Goal: Task Accomplishment & Management: Manage account settings

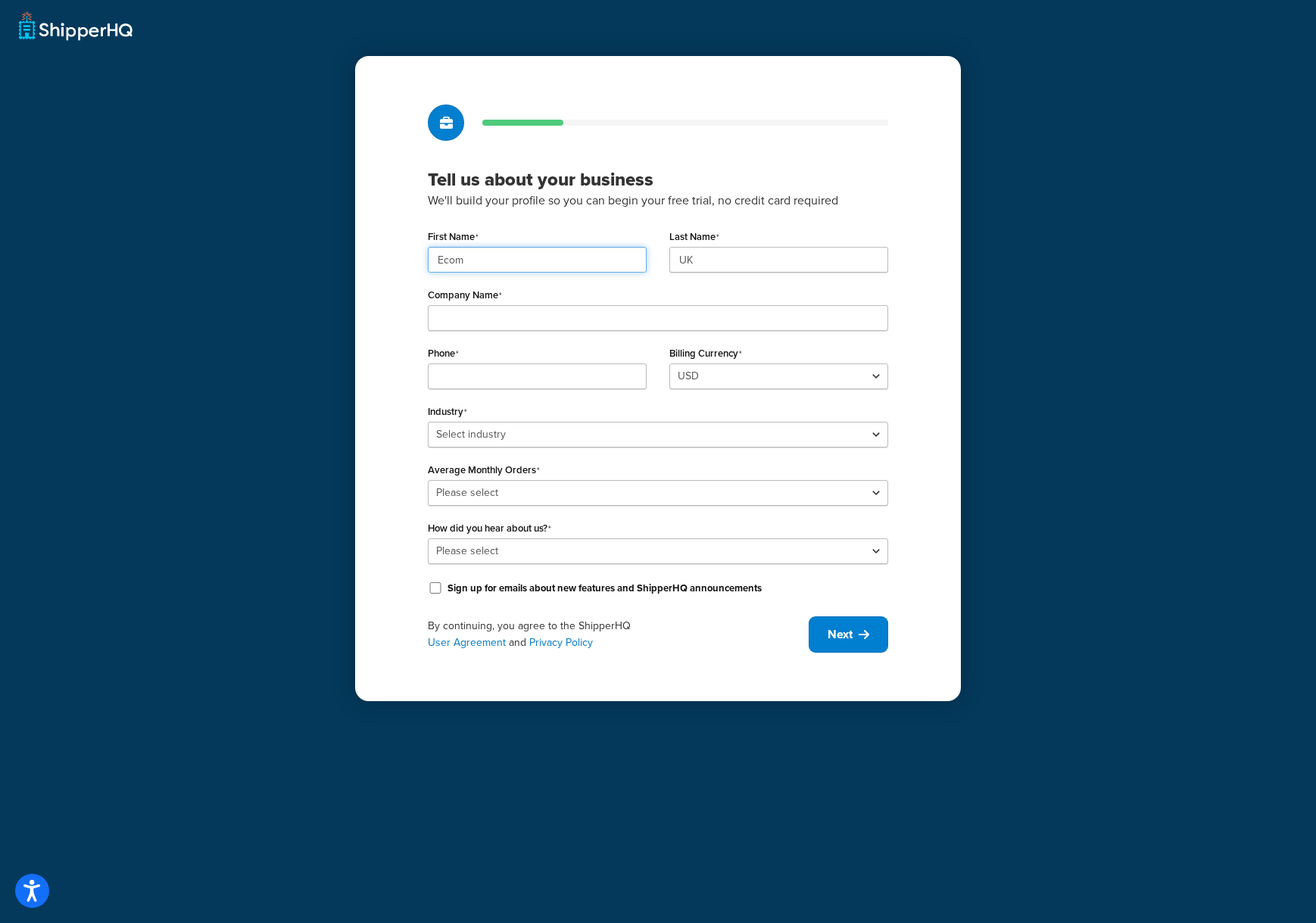
click at [515, 252] on input "Ecom" at bounding box center [537, 260] width 219 height 26
paste input "UMG"
type input "UMG"
click at [753, 251] on input "UK" at bounding box center [779, 260] width 219 height 26
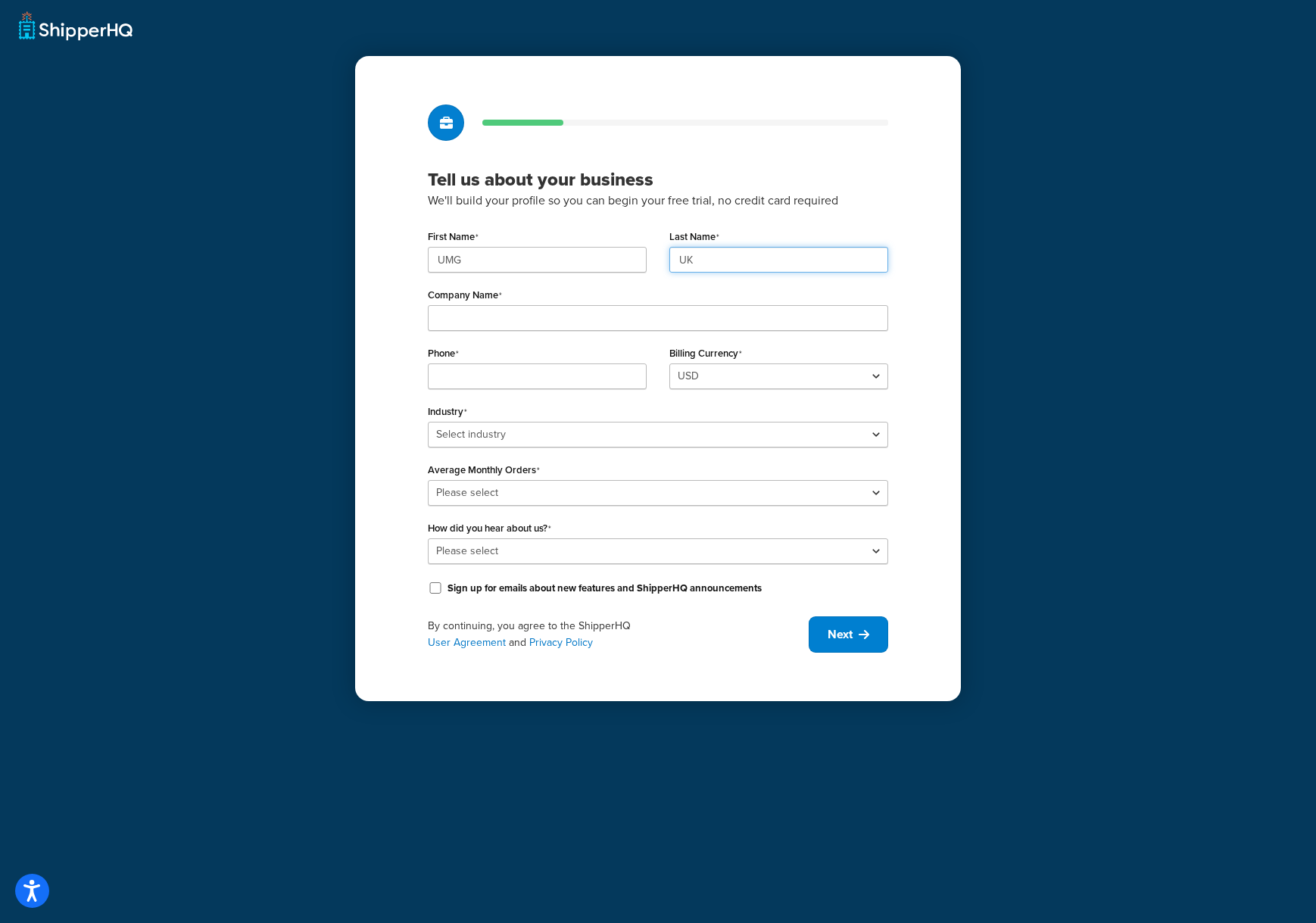
click at [753, 251] on input "UK" at bounding box center [779, 260] width 219 height 26
paste input "MG"
type input "UMG"
click at [590, 318] on input "Company Name" at bounding box center [658, 318] width 461 height 26
paste input "Universal Music Group"
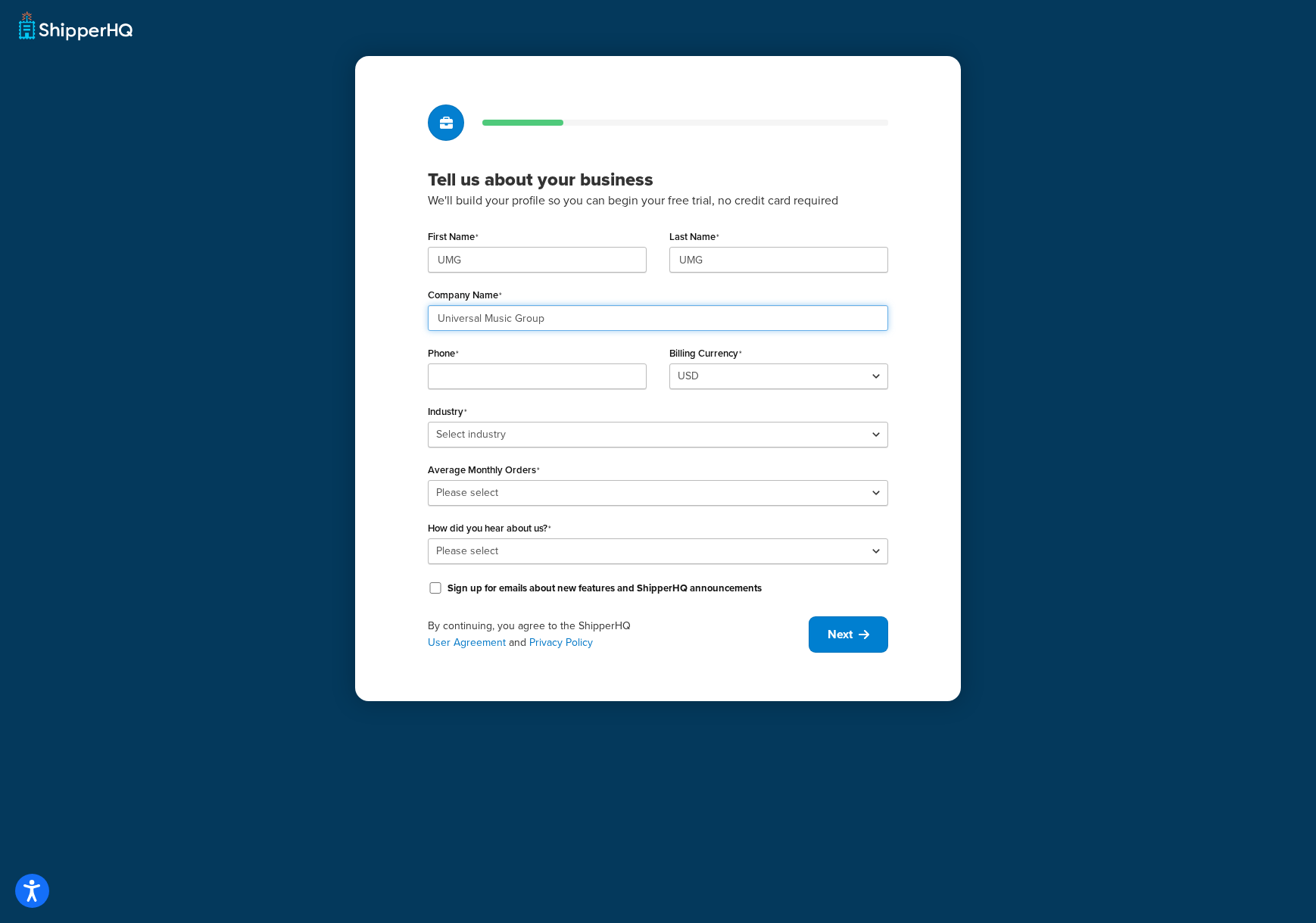
type input "Universal Music Group"
click at [506, 369] on input "Phone" at bounding box center [537, 377] width 219 height 26
paste input "08449137510"
type input "08449137510"
click at [824, 440] on select "Select industry Automotive Adult Agriculture Alcohol, Tobacco & CBD Arts & Craf…" at bounding box center [658, 435] width 461 height 26
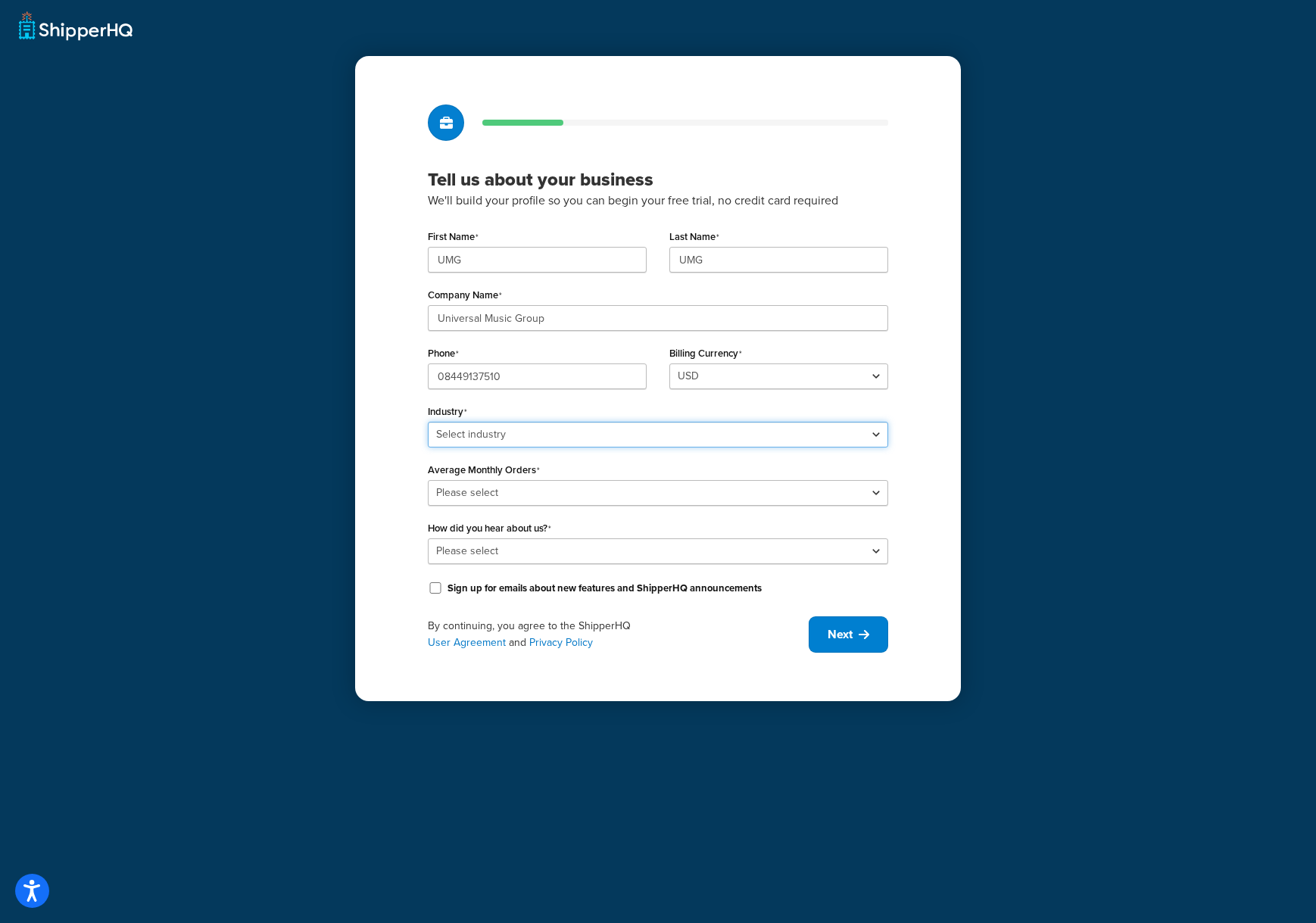
select select "7"
click at [428, 422] on select "Select industry Automotive Adult Agriculture Alcohol, Tobacco & CBD Arts & Craf…" at bounding box center [658, 435] width 461 height 26
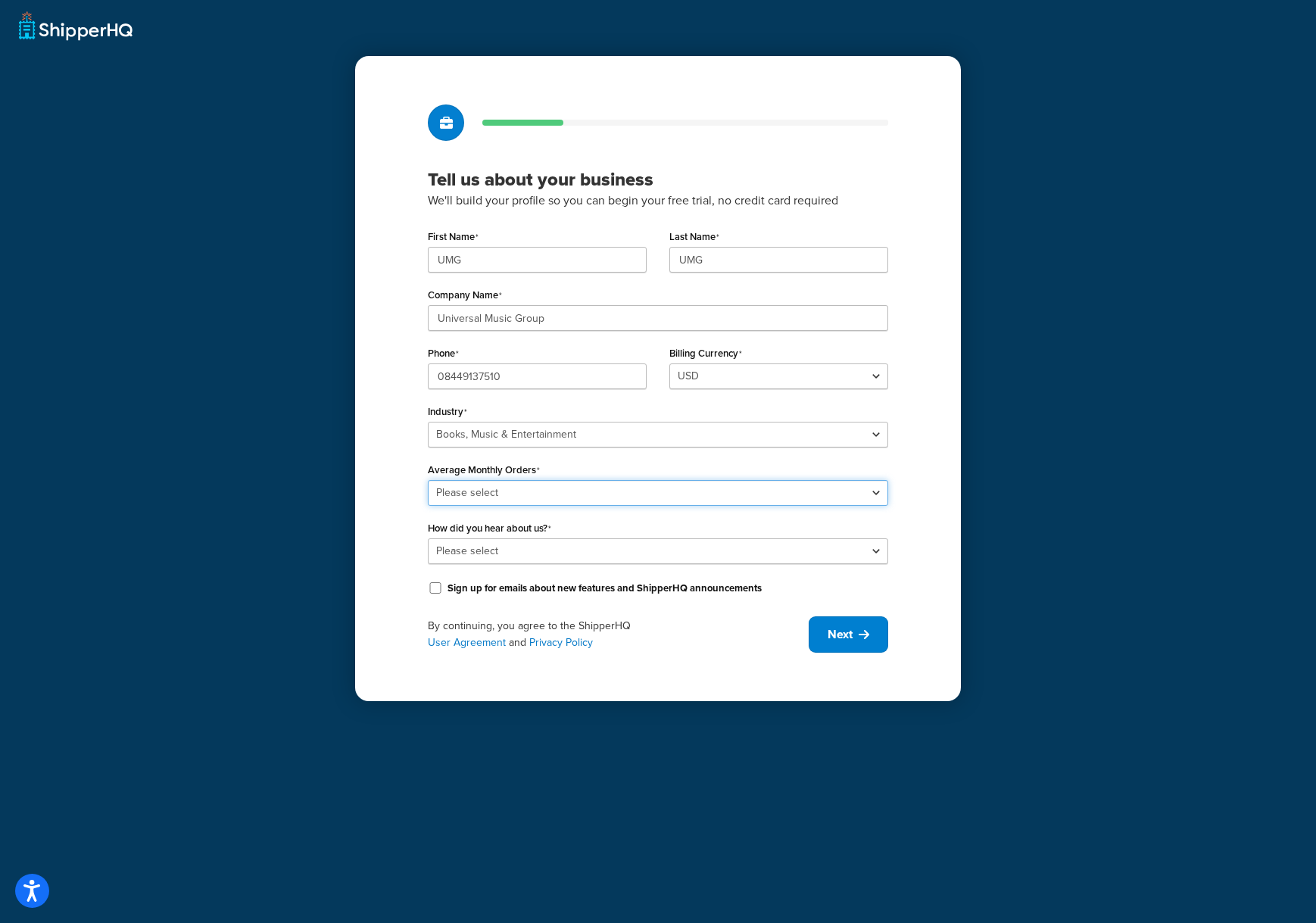
click at [560, 487] on select "Please select 0-500 501-1,000 1,001-10,000 10,001-20,000 Over 20,000" at bounding box center [658, 493] width 461 height 26
select select "5"
click at [428, 480] on select "Please select 0-500 501-1,000 1,001-10,000 10,001-20,000 Over 20,000" at bounding box center [658, 493] width 461 height 26
click at [723, 554] on select "Please select Online Search App Store or Marketplace Listing Referred by Agency…" at bounding box center [658, 551] width 461 height 26
select select "10"
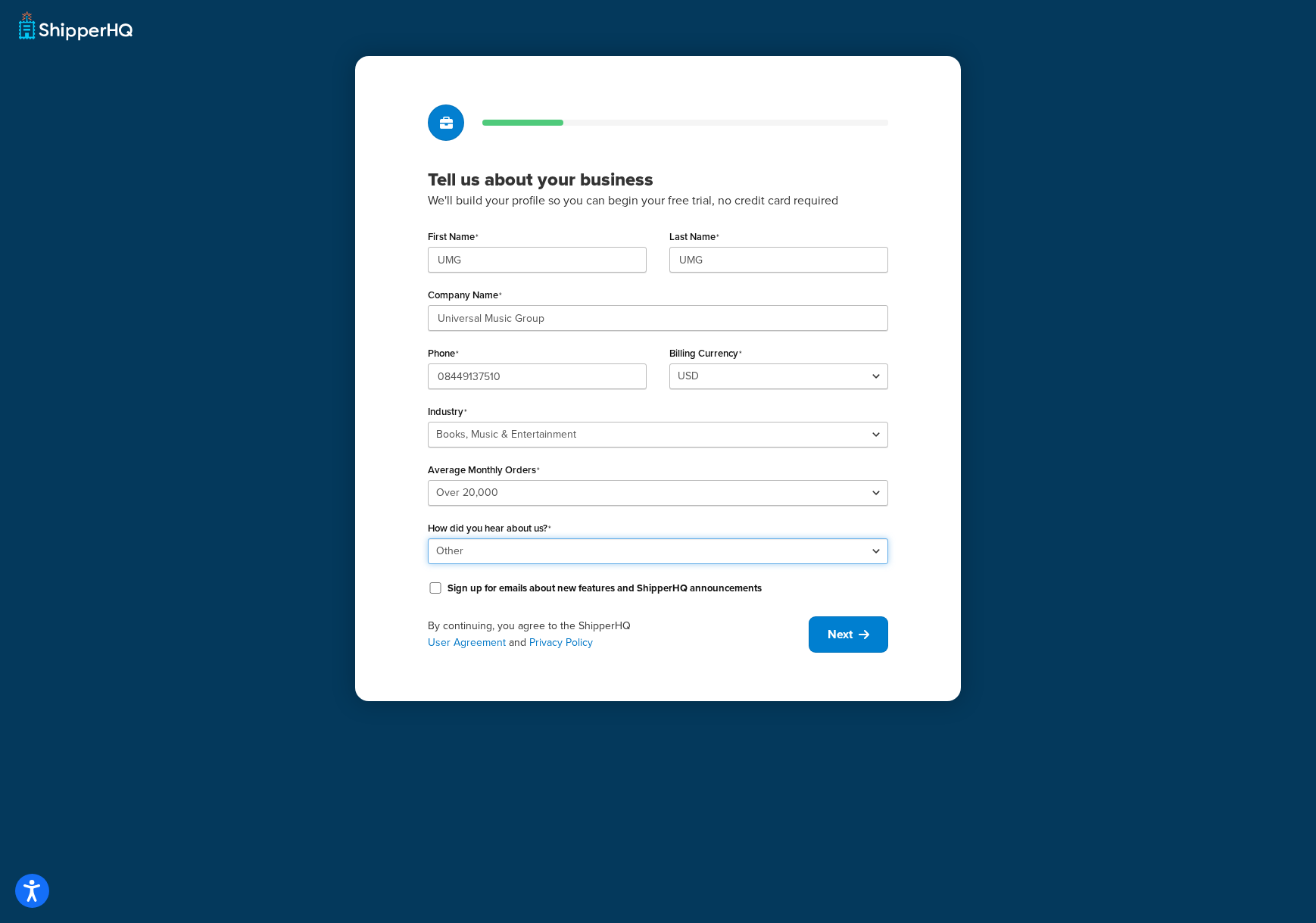
click at [428, 538] on select "Please select Online Search App Store or Marketplace Listing Referred by Agency…" at bounding box center [658, 551] width 461 height 26
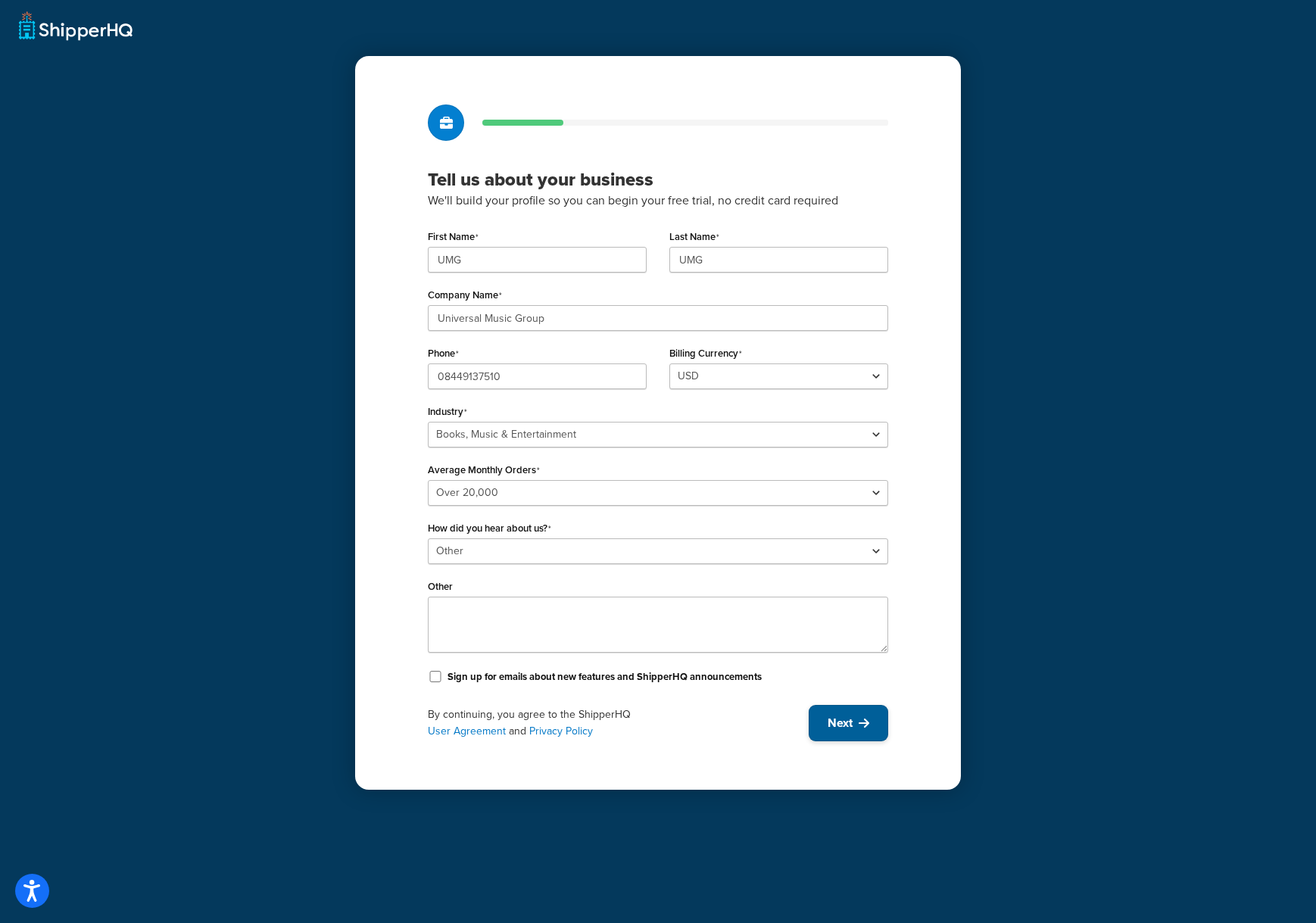
click at [863, 726] on icon at bounding box center [863, 722] width 11 height 12
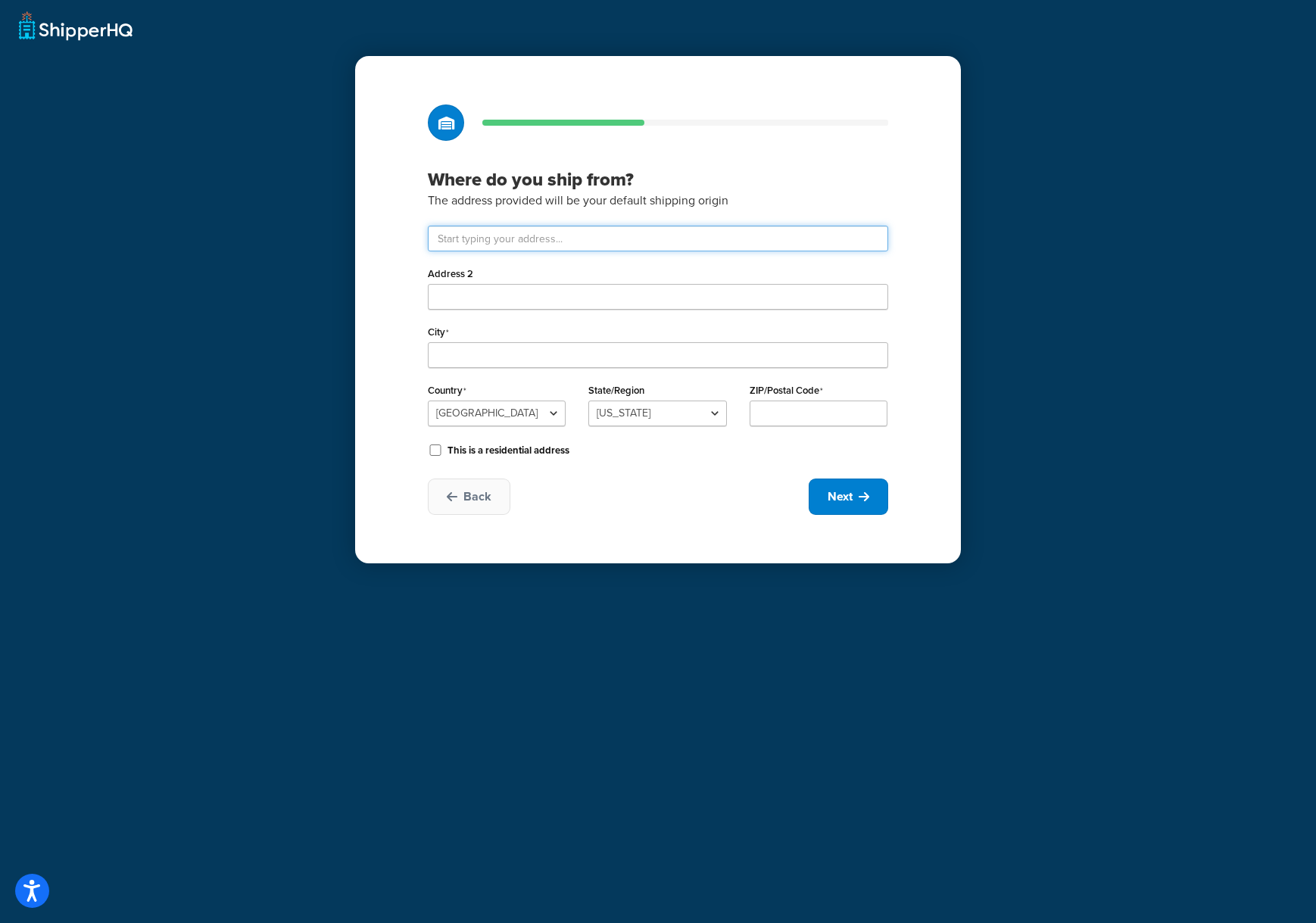
click at [664, 241] on input "text" at bounding box center [658, 239] width 461 height 26
type input "Drayton Field Industrial Estate"
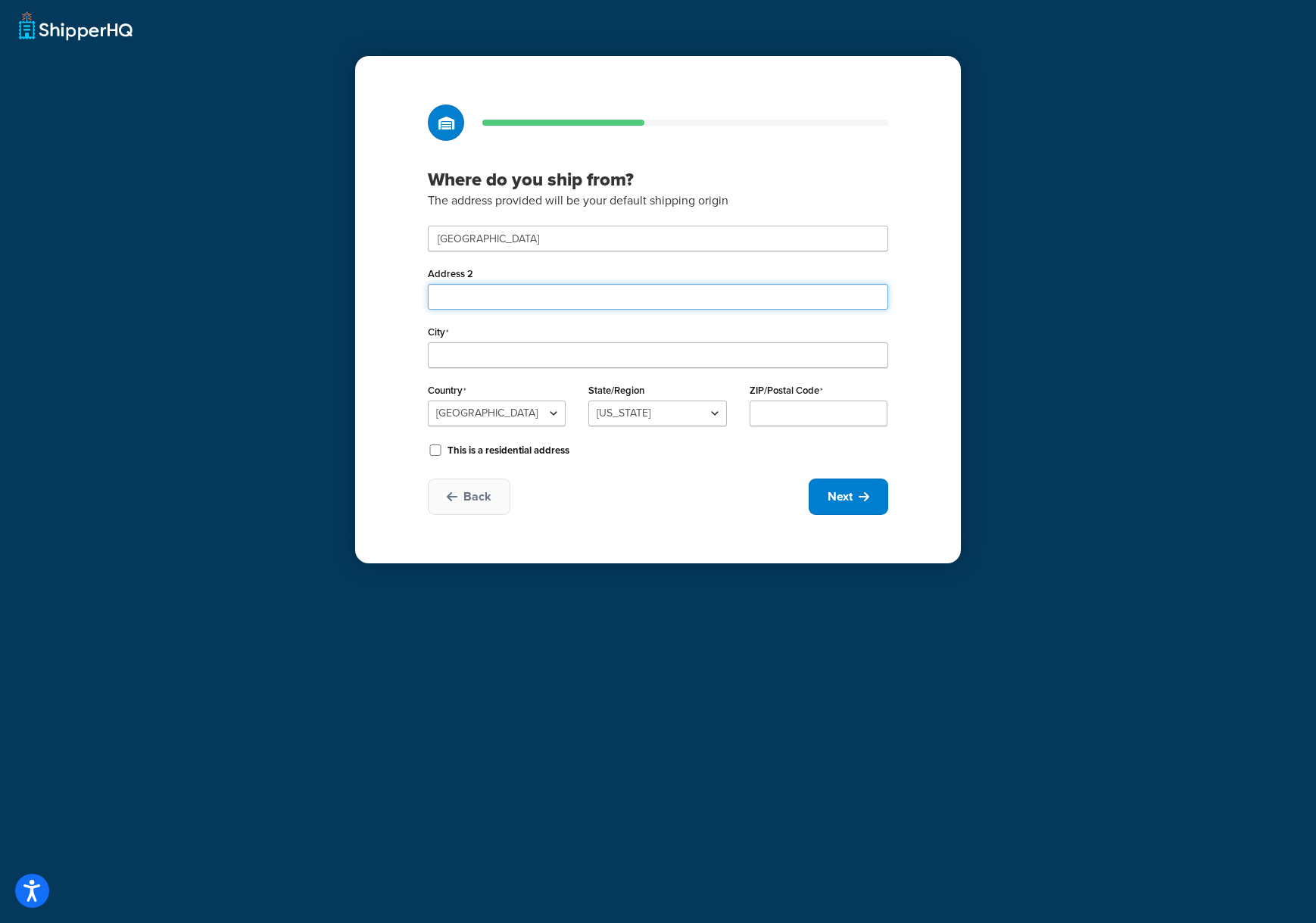
type input "Nasmyth Road"
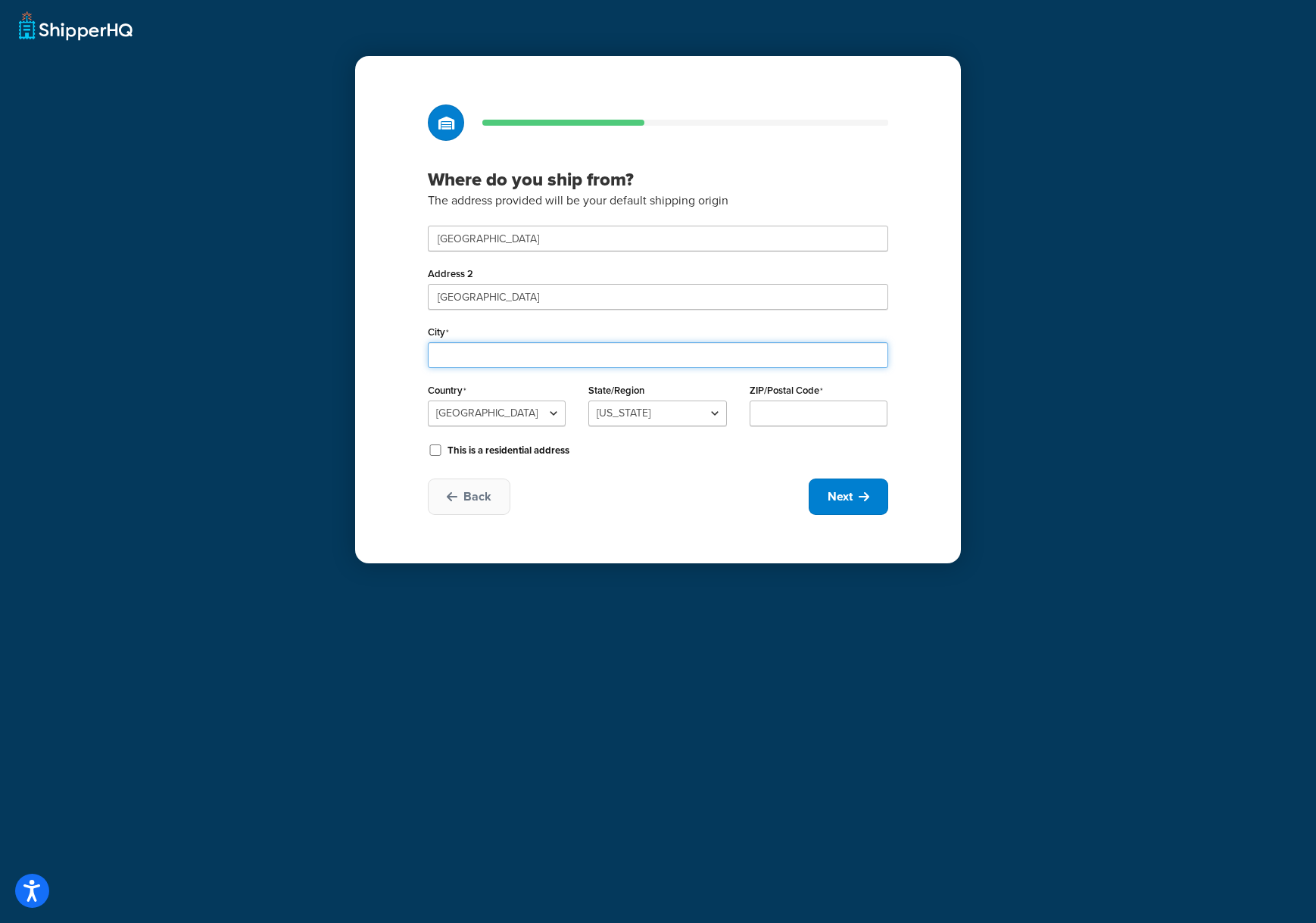
type input "Daventry"
select select "1226"
type input "NN11 8NF"
click at [847, 503] on span "Next" at bounding box center [840, 497] width 25 height 16
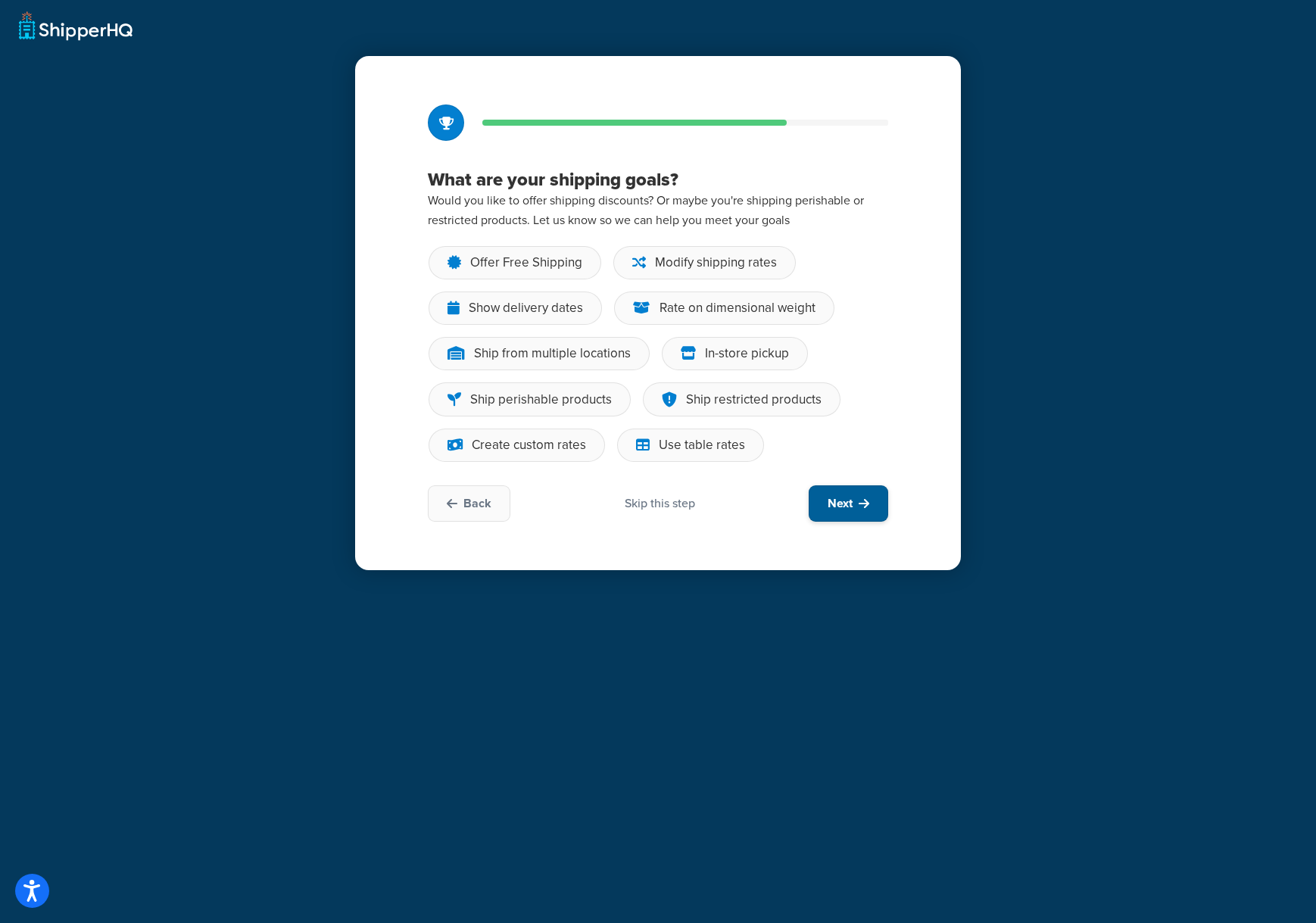
click at [845, 503] on span "Next" at bounding box center [840, 503] width 25 height 16
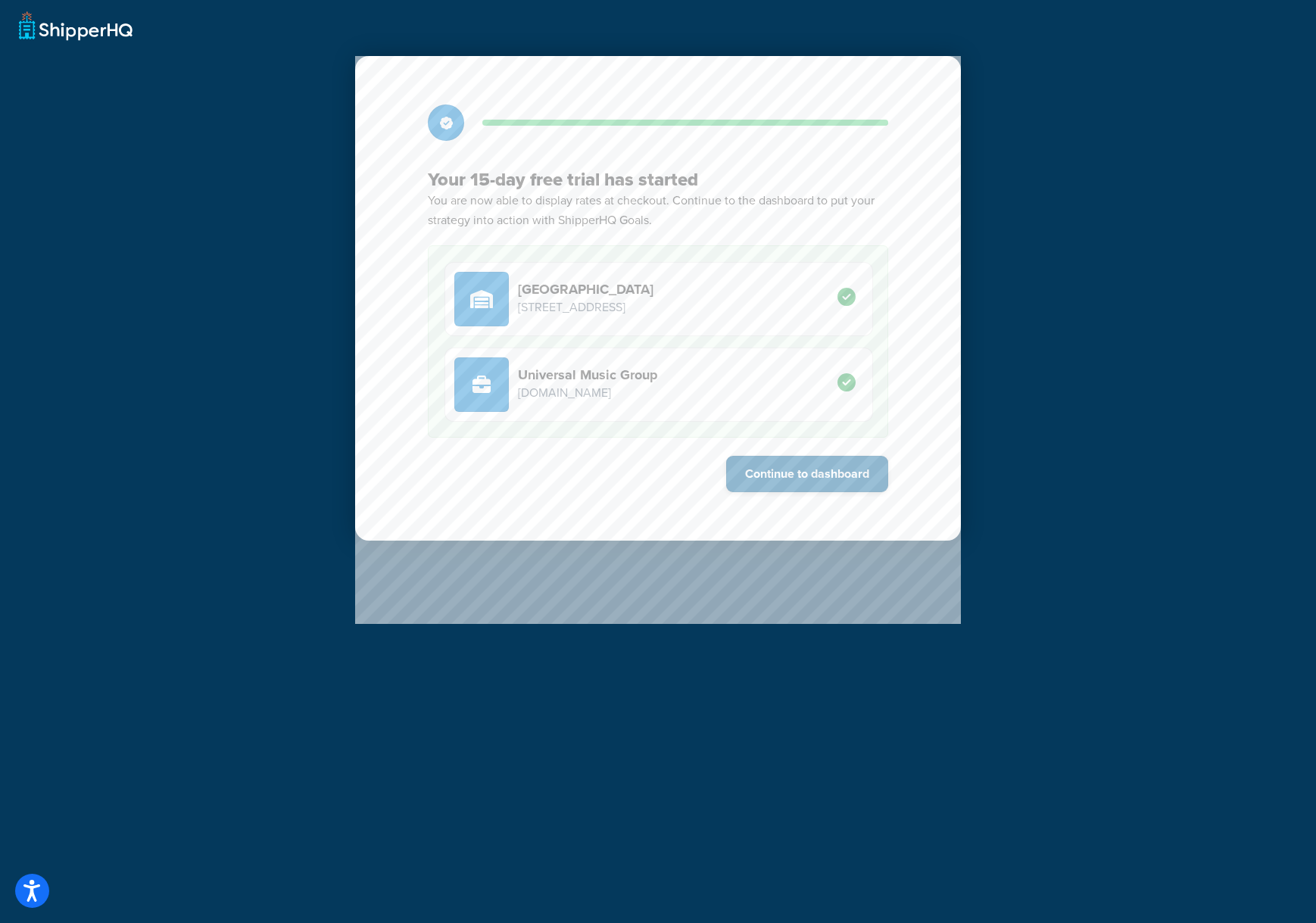
click at [844, 476] on button "Continue to dashboard" at bounding box center [807, 474] width 162 height 37
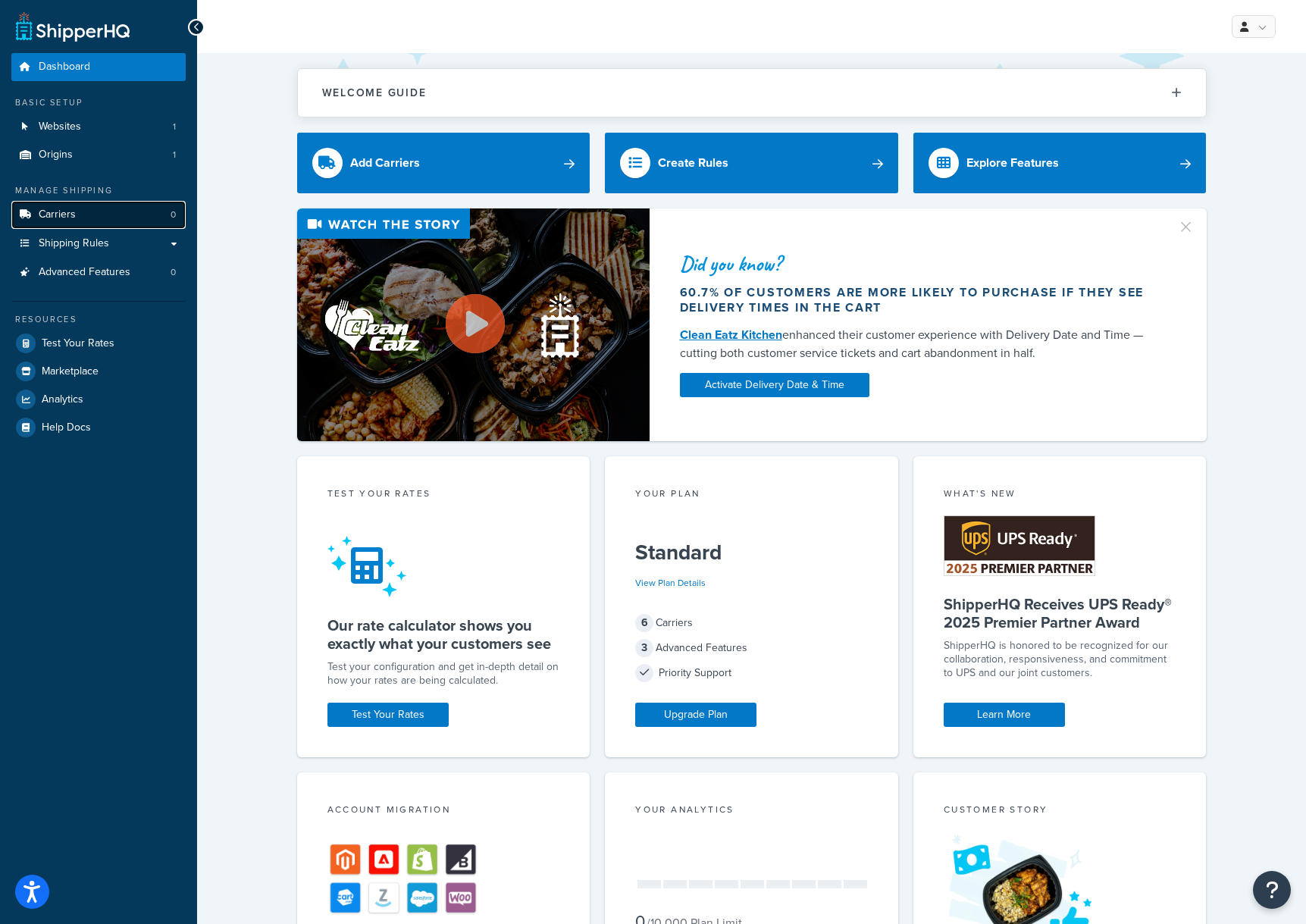
click at [66, 218] on span "Carriers" at bounding box center [57, 215] width 38 height 13
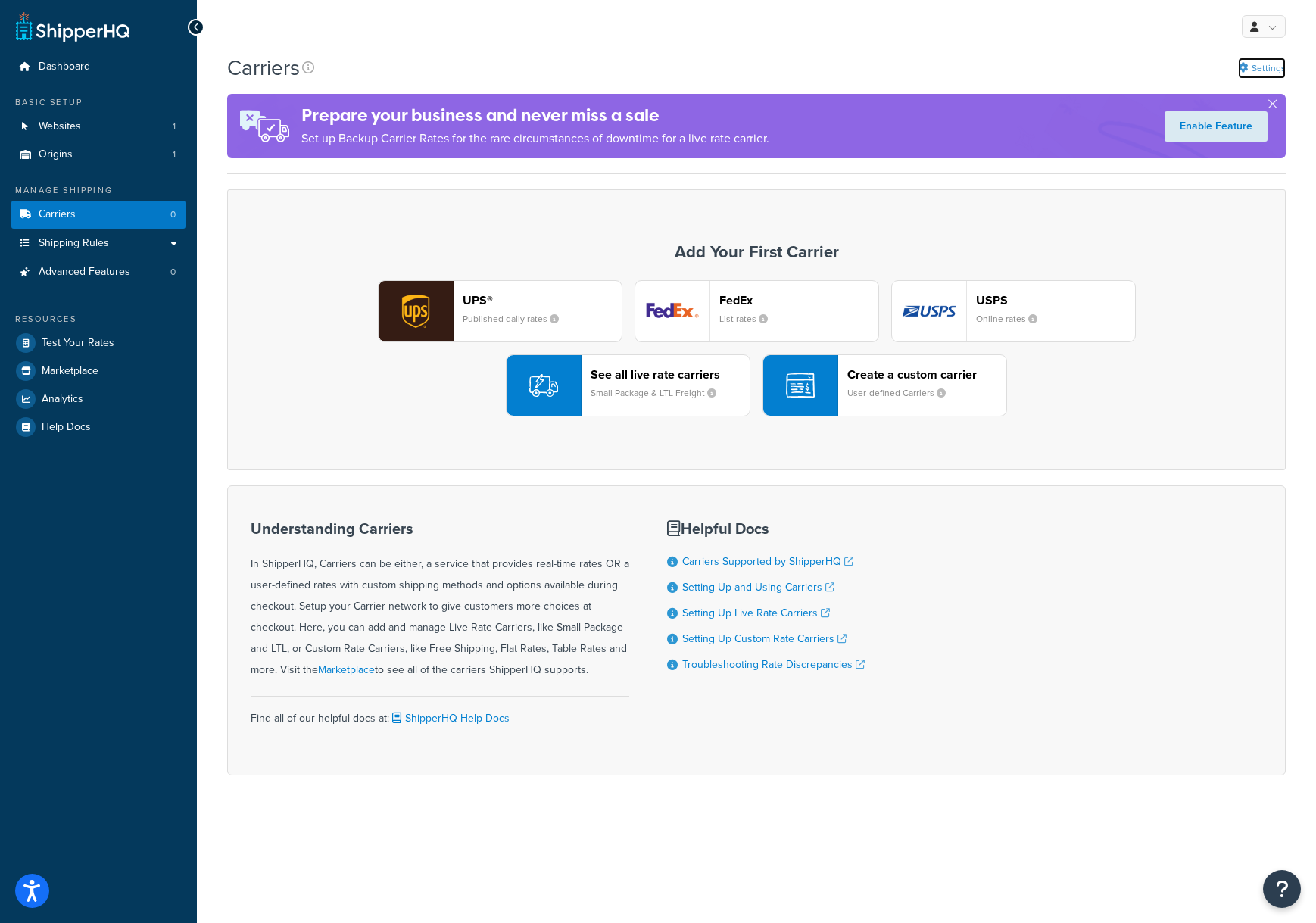
click at [1269, 67] on link "Settings" at bounding box center [1261, 68] width 48 height 21
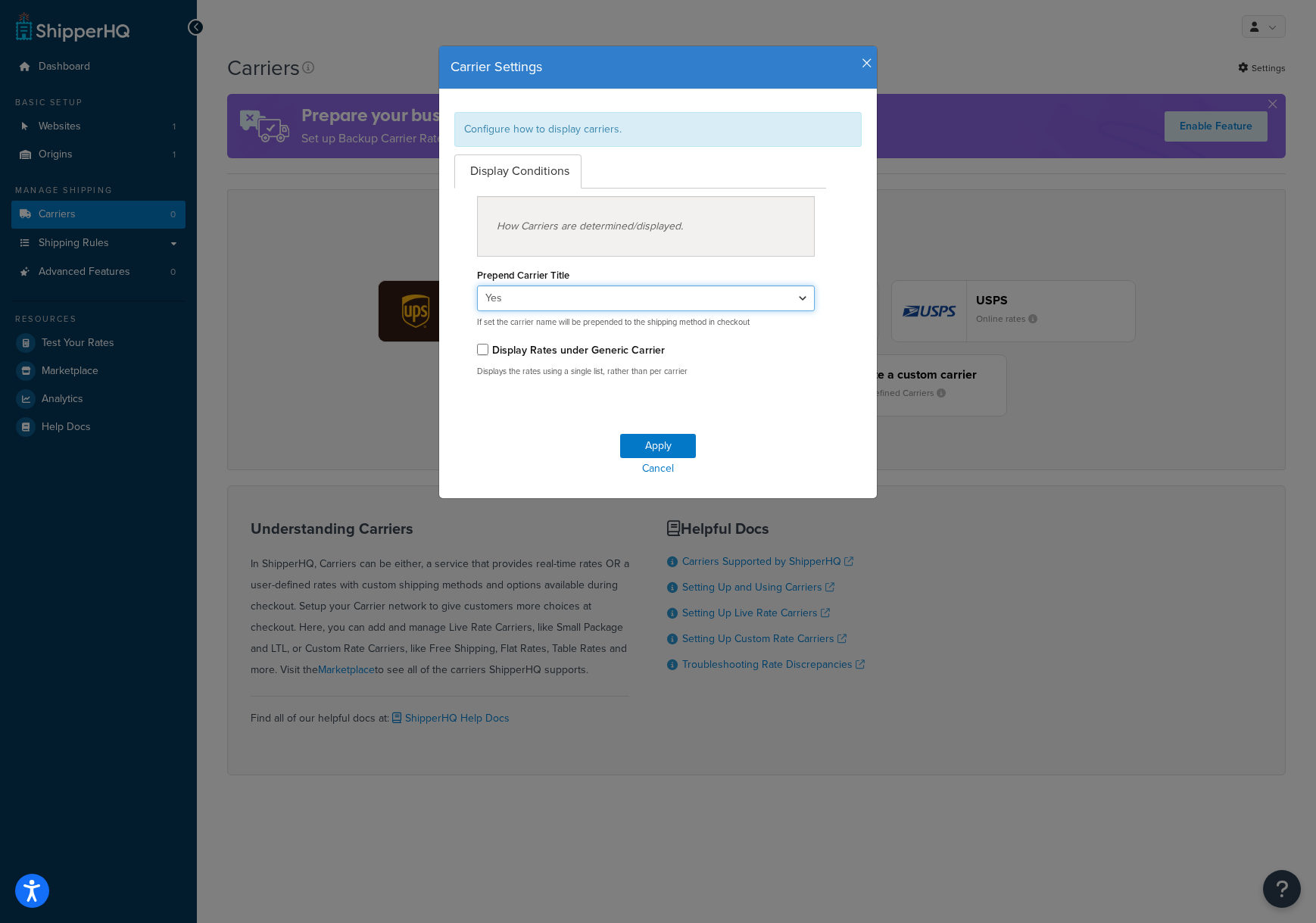
click at [798, 299] on select "Yes No" at bounding box center [646, 298] width 338 height 26
select select "false"
click at [477, 285] on select "Yes No" at bounding box center [646, 298] width 338 height 26
click at [671, 446] on button "Apply" at bounding box center [658, 446] width 76 height 24
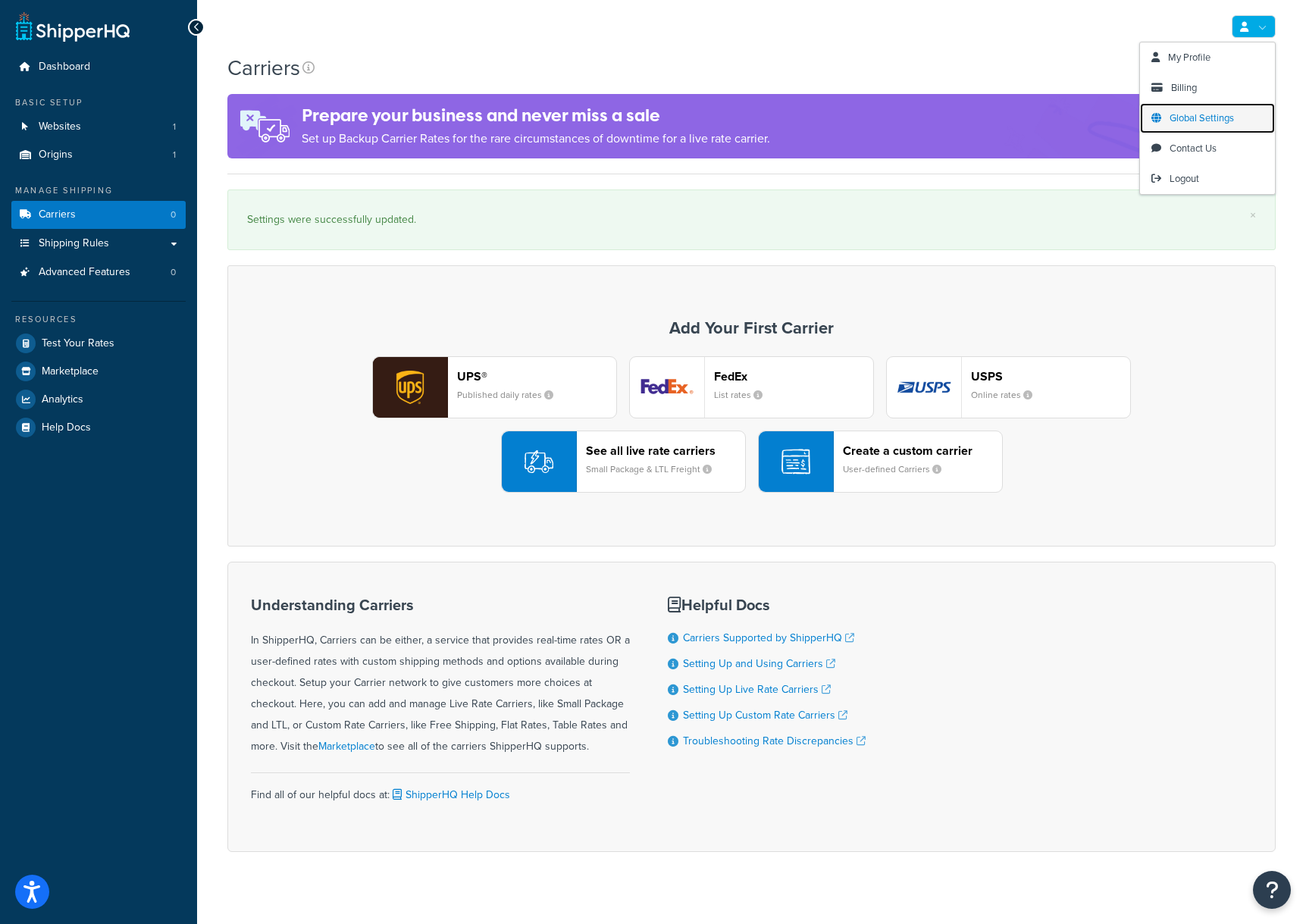
click at [1216, 120] on span "Global Settings" at bounding box center [1202, 118] width 64 height 15
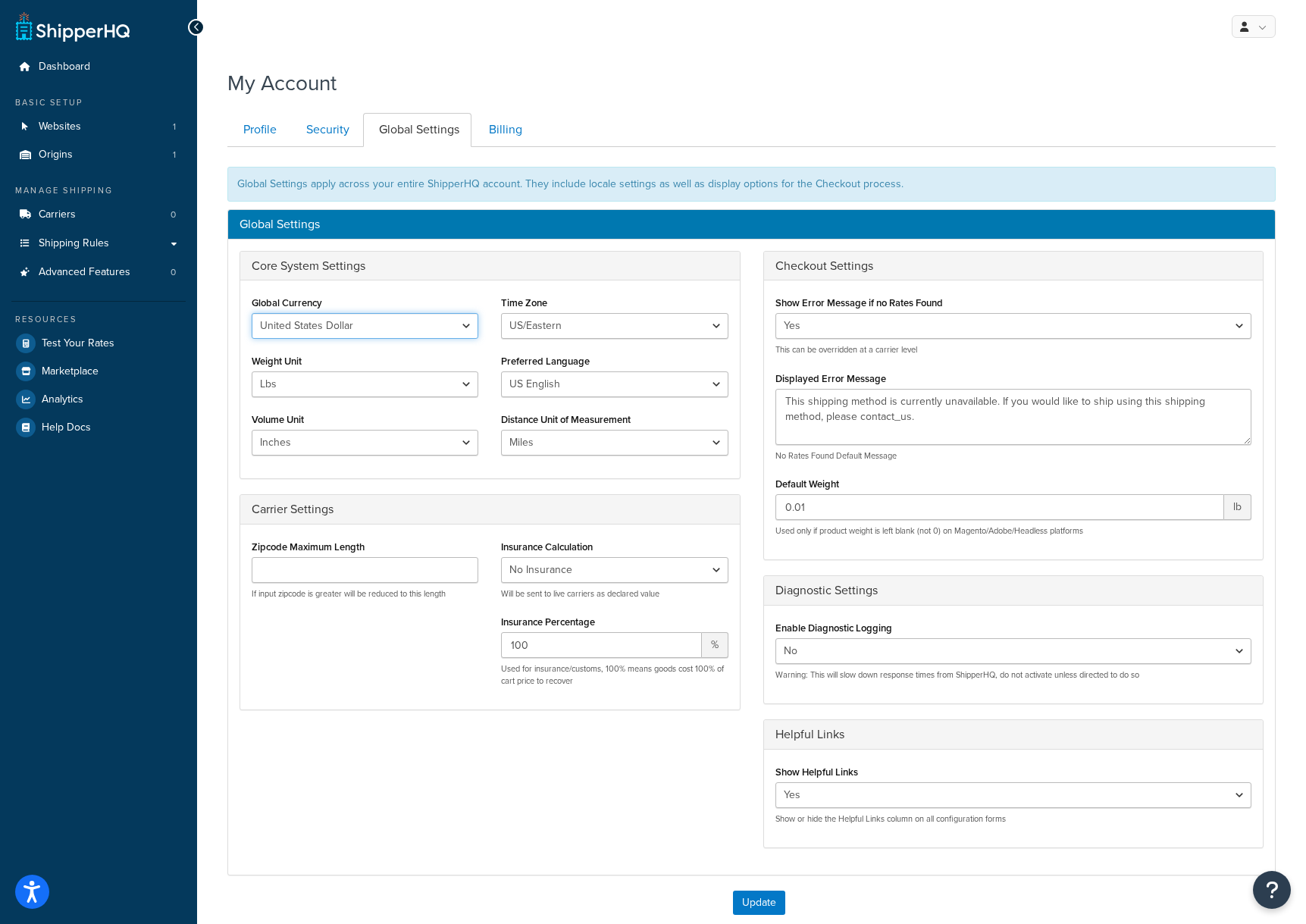
click at [456, 328] on select "United States Dollar Euro British Pound Australian Dollar Canadian Dollar Japan…" at bounding box center [365, 327] width 227 height 26
select select "GBP"
click at [251, 313] on select "United States Dollar Euro British Pound Australian Dollar Canadian Dollar Japan…" at bounding box center [365, 327] width 227 height 26
click at [560, 331] on select "[GEOGRAPHIC_DATA]/[US_STATE] [GEOGRAPHIC_DATA]/[US_STATE] [GEOGRAPHIC_DATA]/[GE…" at bounding box center [615, 327] width 227 height 26
select select "Europe/[GEOGRAPHIC_DATA]"
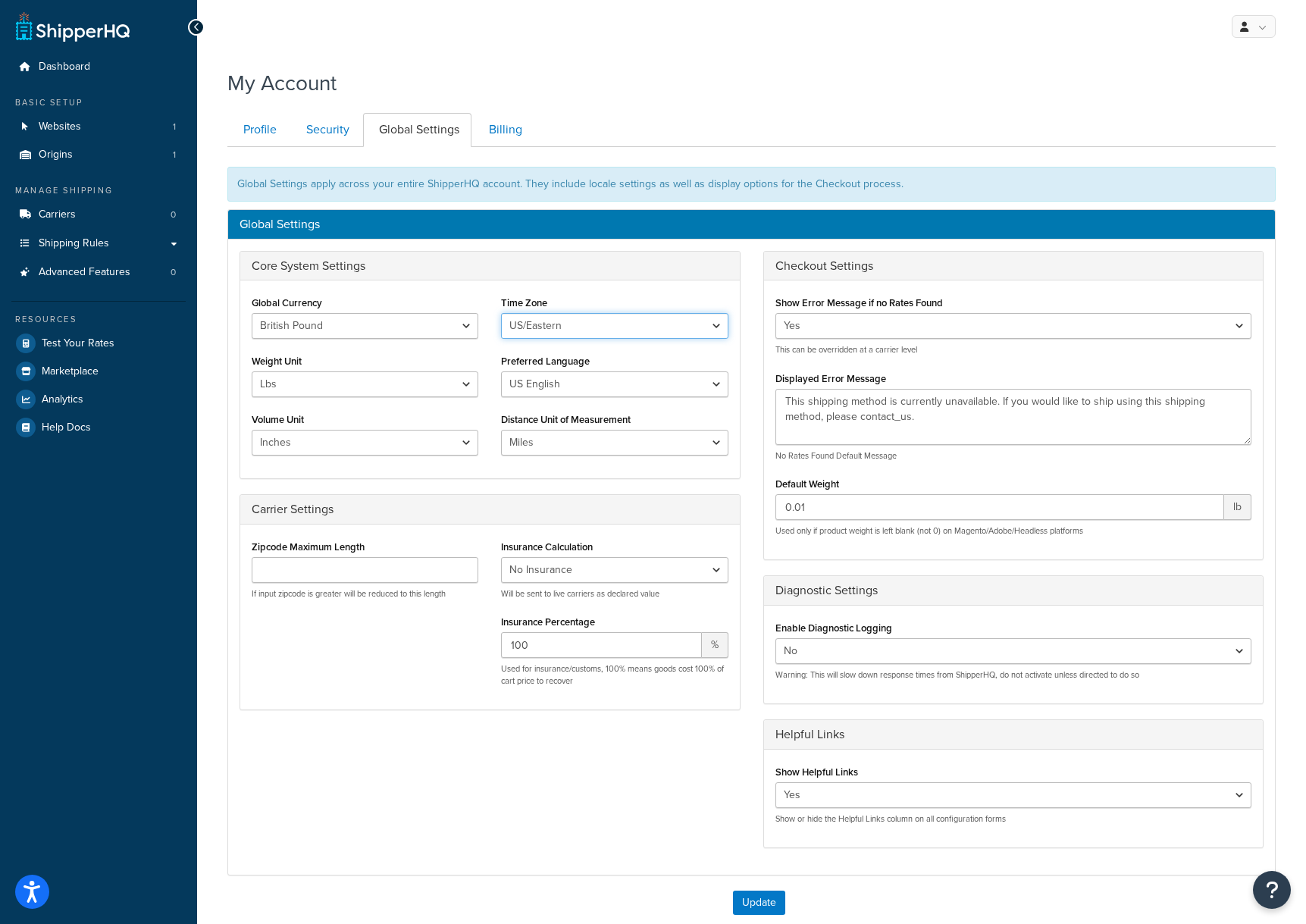
click at [501, 313] on select "[GEOGRAPHIC_DATA]/[US_STATE] [GEOGRAPHIC_DATA]/[US_STATE] [GEOGRAPHIC_DATA]/[GE…" at bounding box center [615, 327] width 227 height 26
click at [472, 387] on select "Lbs Kgs" at bounding box center [365, 384] width 227 height 26
select select "kg"
click at [251, 371] on select "Lbs Kgs" at bounding box center [365, 384] width 227 height 26
click at [544, 389] on select "US English British English" at bounding box center [615, 384] width 227 height 26
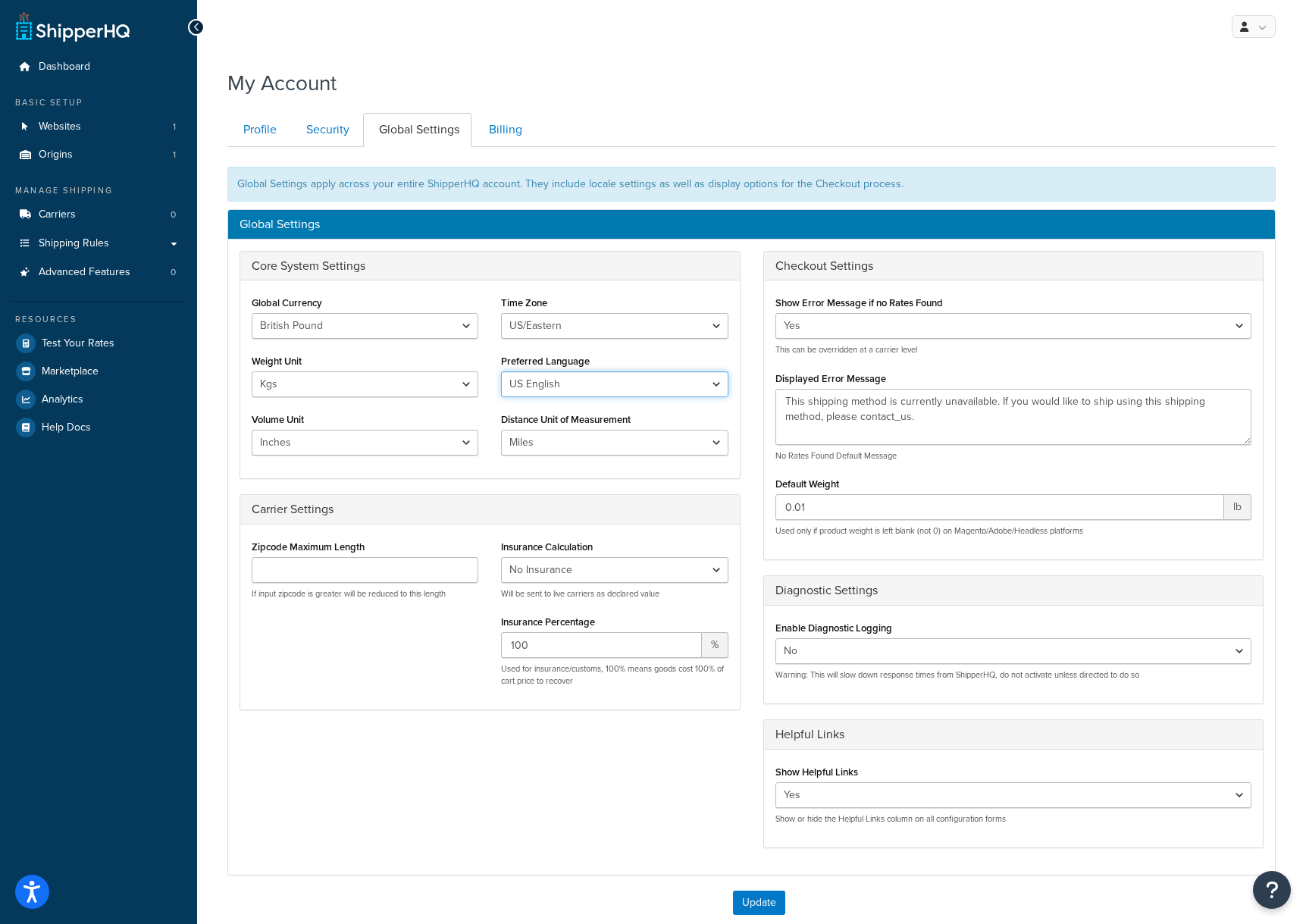
select select "en-GB"
click at [501, 371] on select "US English British English" at bounding box center [615, 384] width 227 height 26
click at [462, 441] on select "Inches Centimetres Feet Yards Metres" at bounding box center [365, 443] width 227 height 26
select select "cm"
click at [251, 430] on select "Inches Centimetres Feet Yards Metres" at bounding box center [365, 443] width 227 height 26
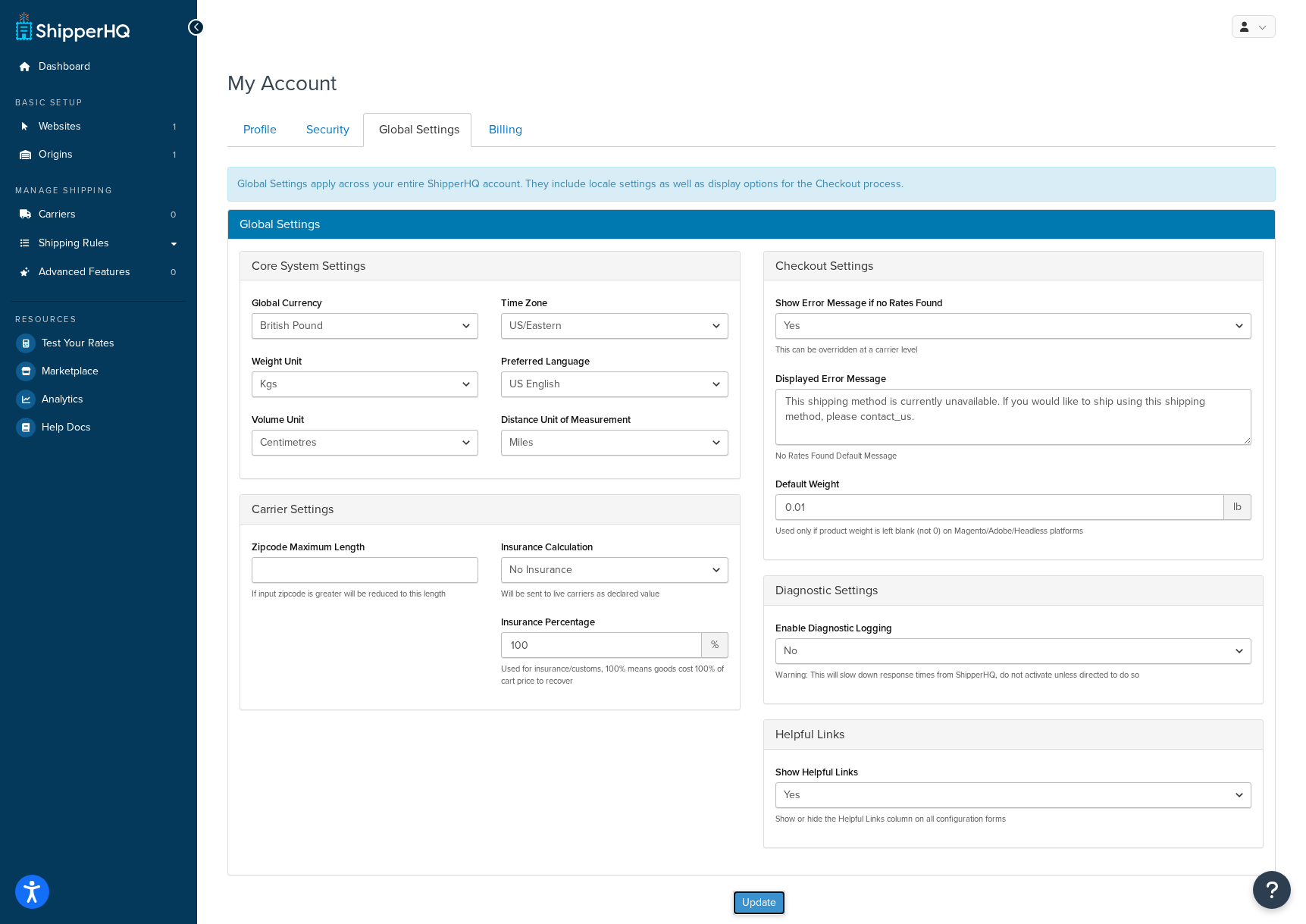
click at [757, 903] on button "Update" at bounding box center [759, 903] width 52 height 24
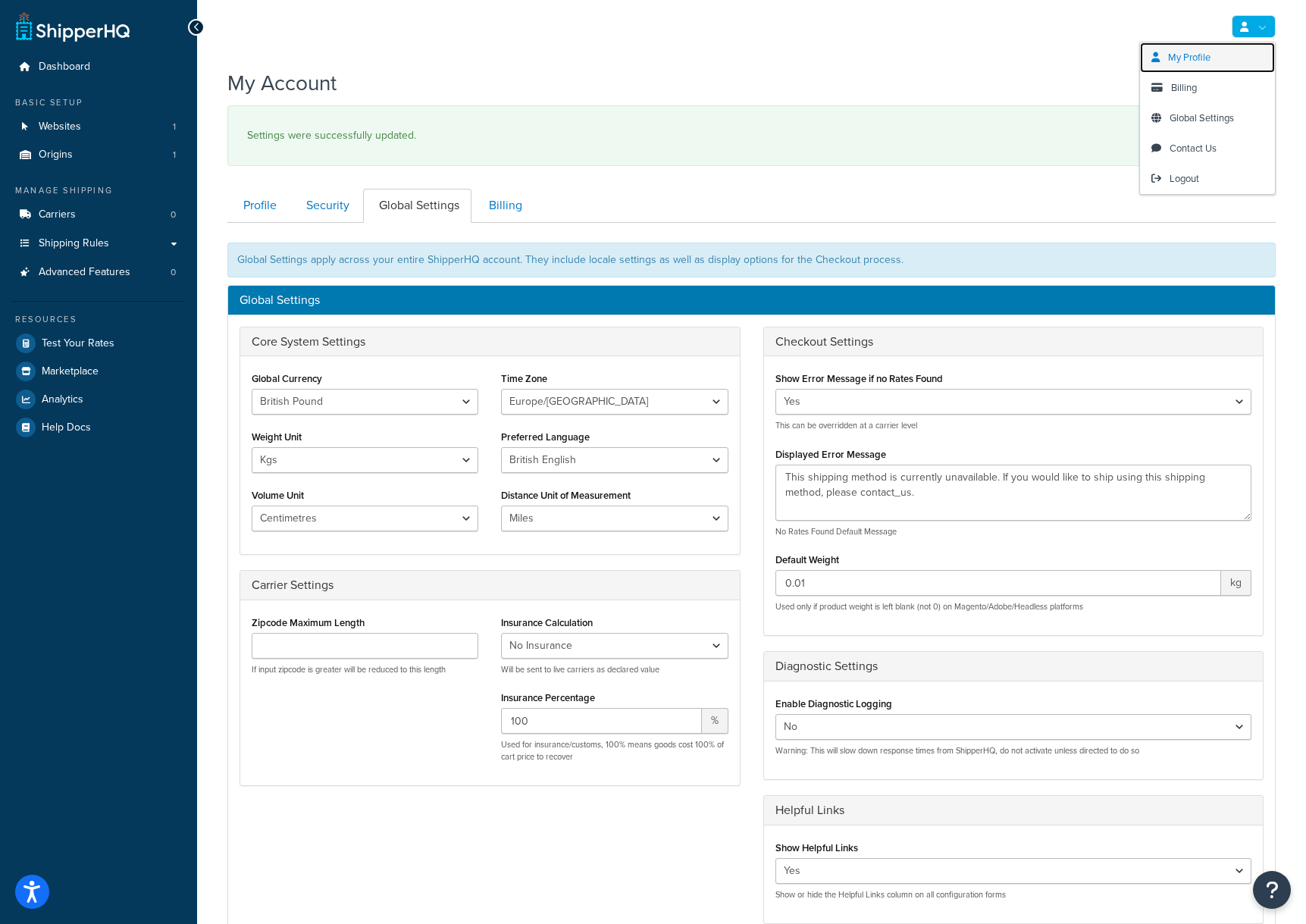
click at [1207, 60] on span "My Profile" at bounding box center [1189, 57] width 42 height 15
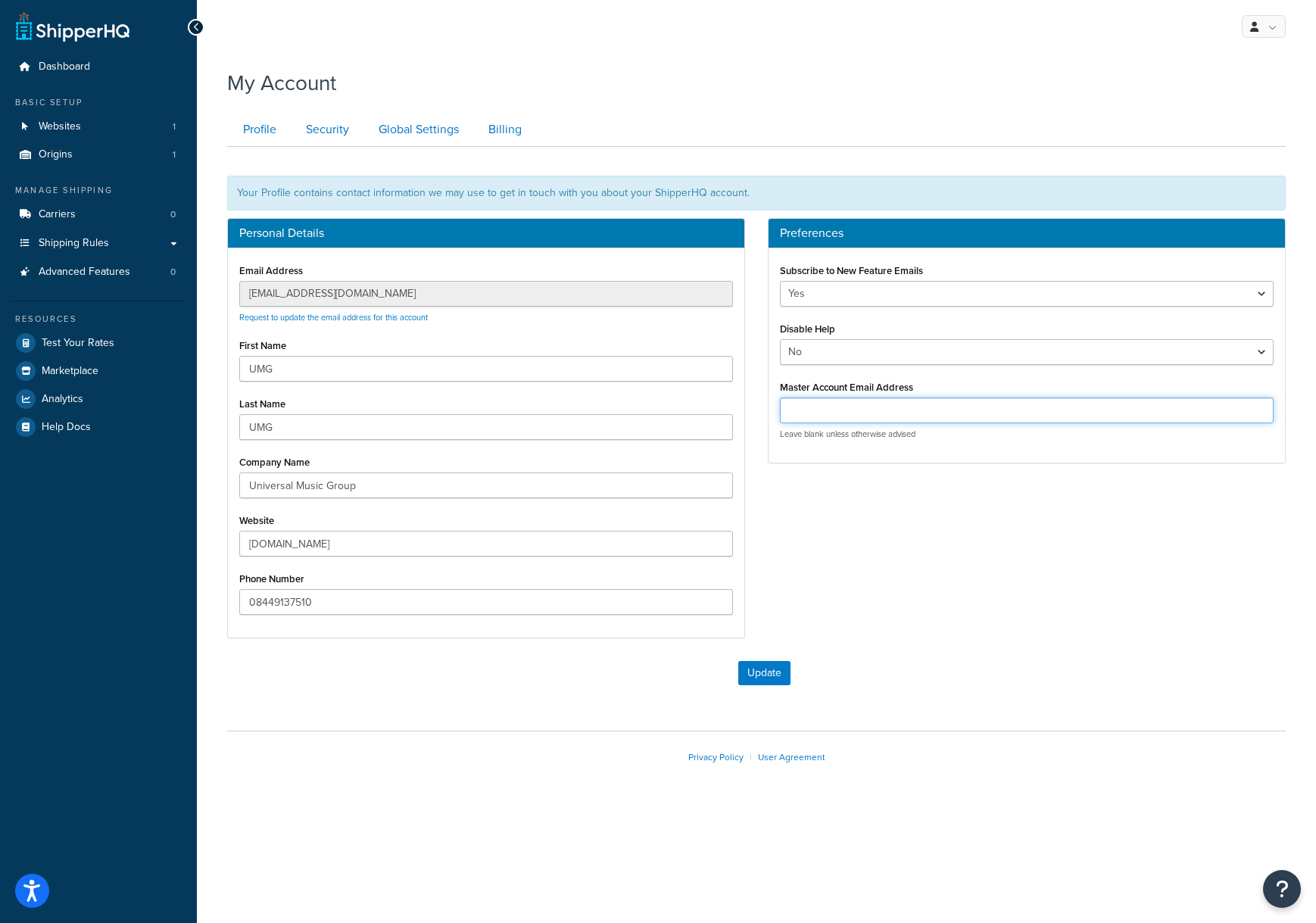
click at [836, 398] on input "Master Account Email Address" at bounding box center [1027, 411] width 493 height 26
paste input "[EMAIL_ADDRESS][DOMAIN_NAME]"
type input "[EMAIL_ADDRESS][DOMAIN_NAME]"
click at [762, 675] on button "Update" at bounding box center [764, 673] width 52 height 24
